Goal: Navigation & Orientation: Understand site structure

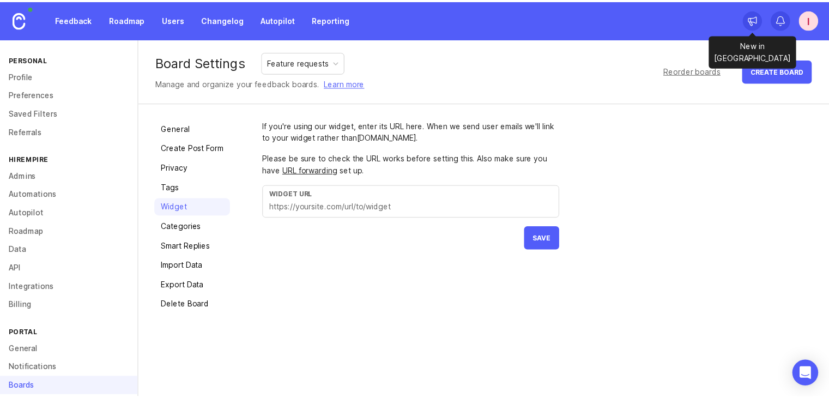
scroll to position [85, 0]
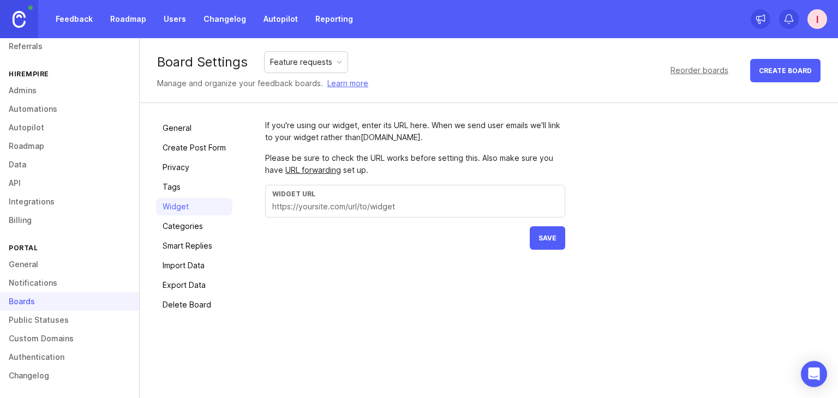
click at [123, 20] on link "Roadmap" at bounding box center [128, 19] width 49 height 20
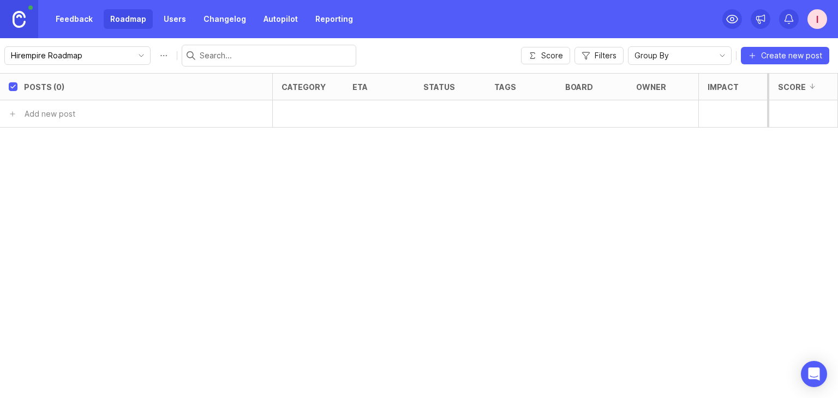
click at [74, 22] on link "Feedback" at bounding box center [74, 19] width 50 height 20
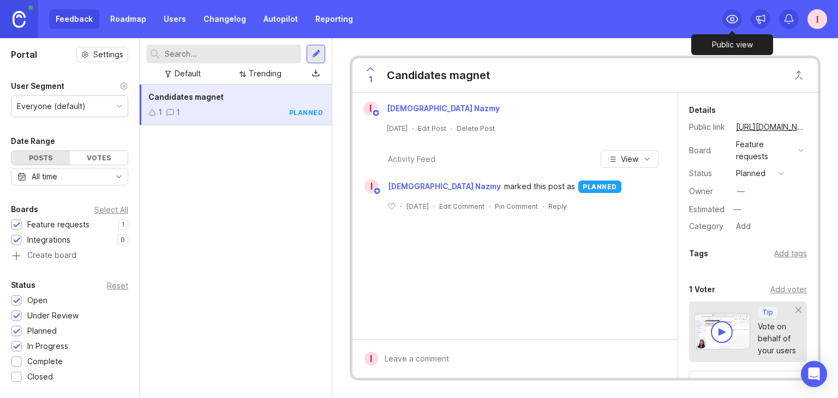
click at [732, 17] on circle at bounding box center [731, 18] width 3 height 3
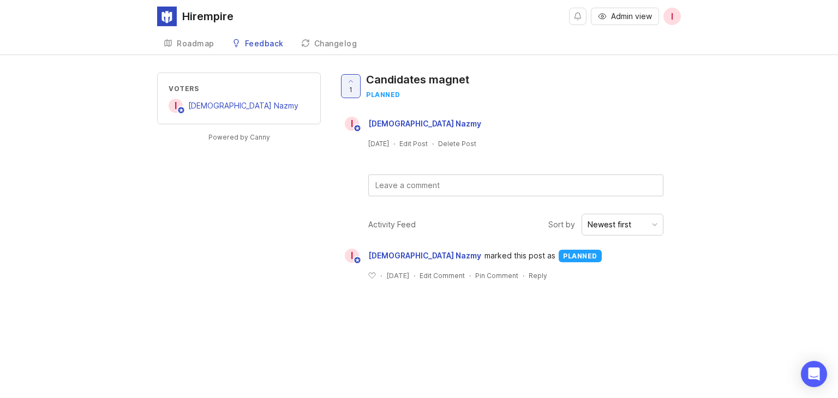
click at [184, 48] on link "Roadmap" at bounding box center [189, 44] width 64 height 22
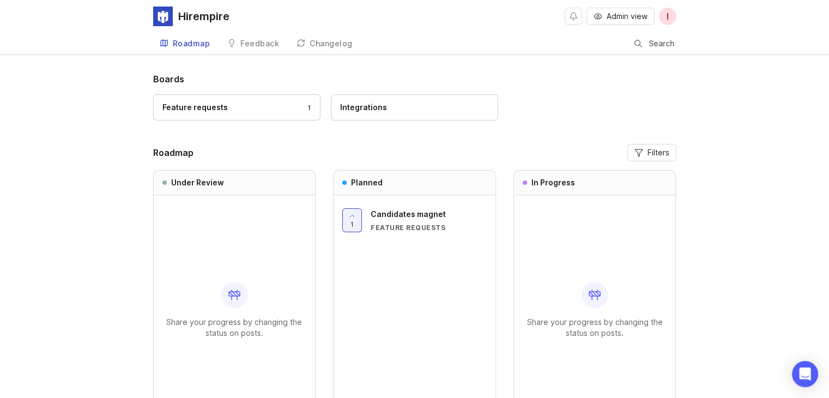
click at [245, 48] on link "Feedback" at bounding box center [253, 44] width 65 height 22
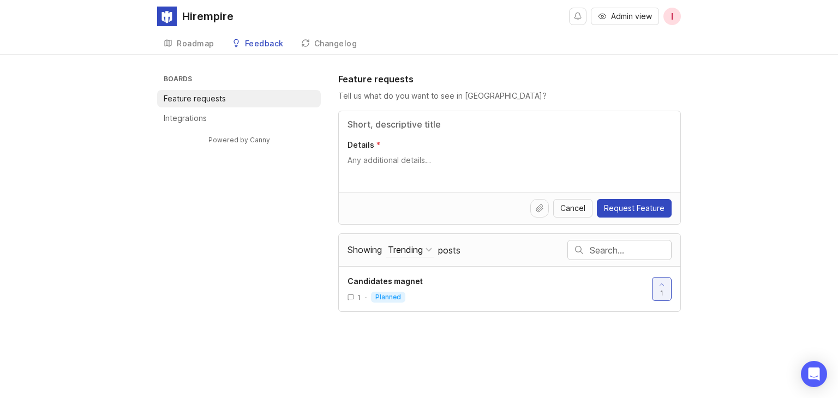
click at [318, 45] on div "Changelog" at bounding box center [335, 44] width 43 height 8
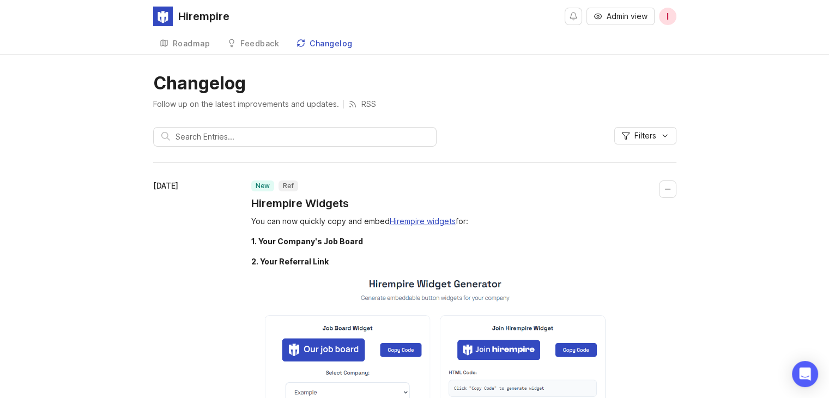
click at [174, 46] on div "Roadmap" at bounding box center [192, 44] width 38 height 8
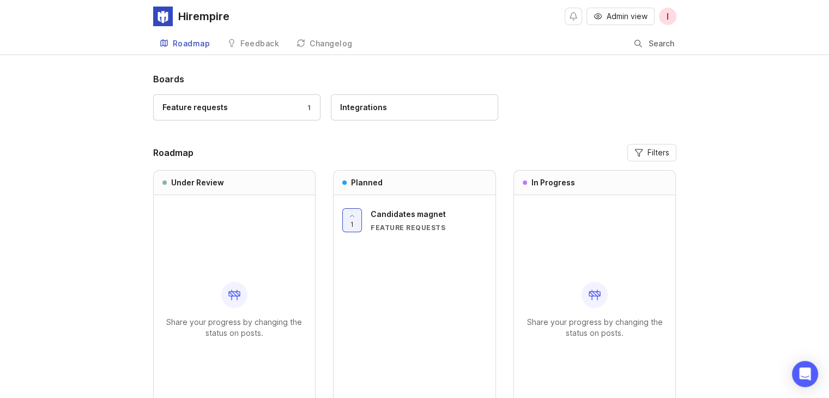
click at [86, 131] on div "Boards Feature requests 1 Integrations Roadmap Filters Under Review Share your …" at bounding box center [414, 276] width 829 height 407
